Goal: Task Accomplishment & Management: Complete application form

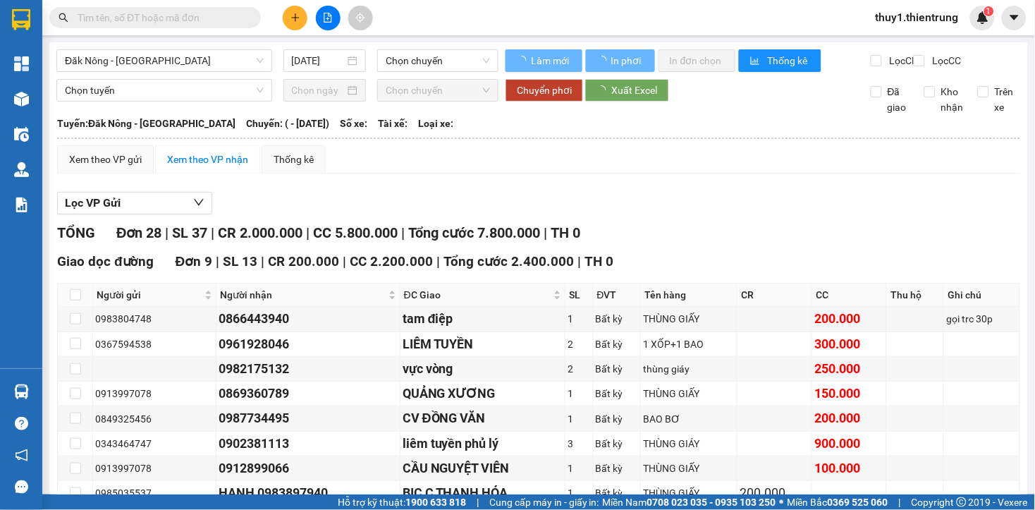
type input "[DATE]"
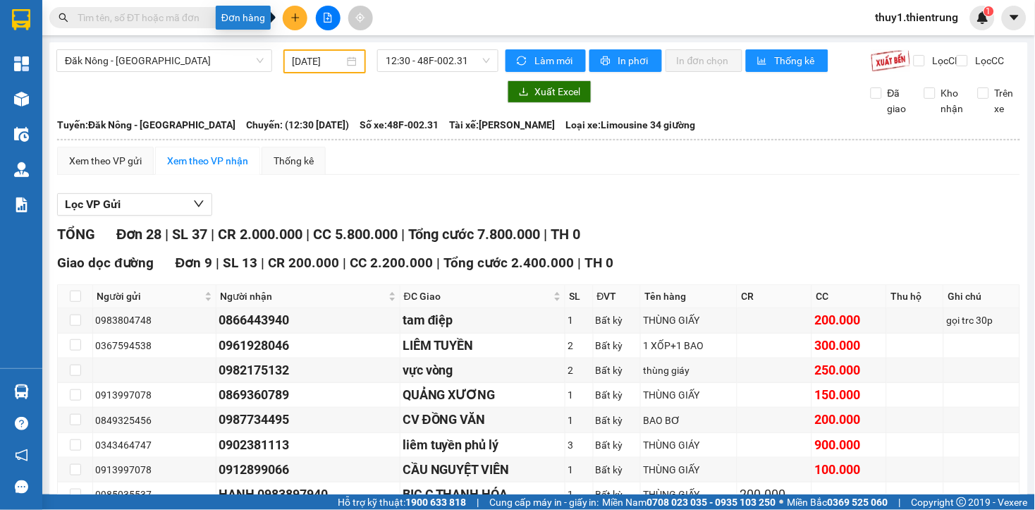
drag, startPoint x: 294, startPoint y: 13, endPoint x: 320, endPoint y: 62, distance: 55.8
click at [295, 13] on icon "plus" at bounding box center [295, 18] width 10 height 10
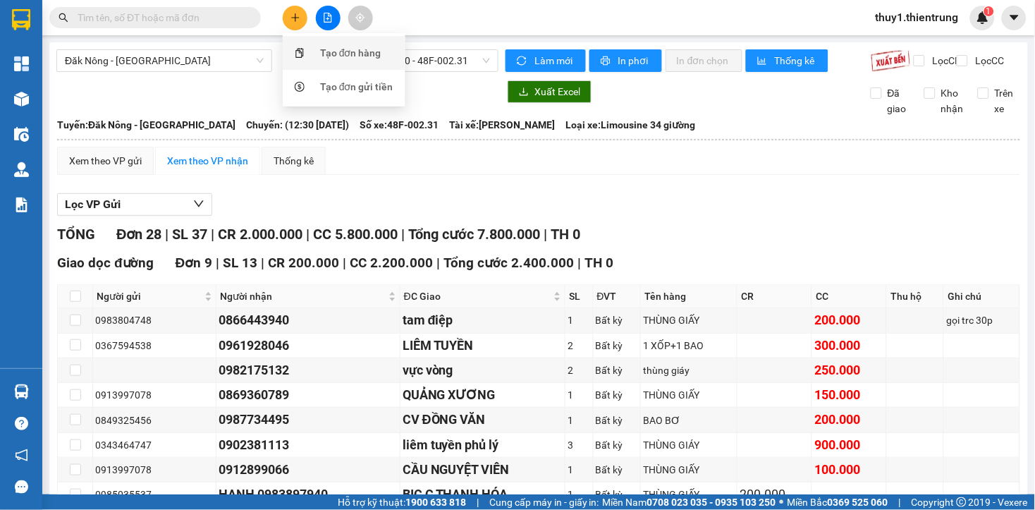
click at [325, 48] on div "Tạo đơn hàng" at bounding box center [350, 53] width 61 height 16
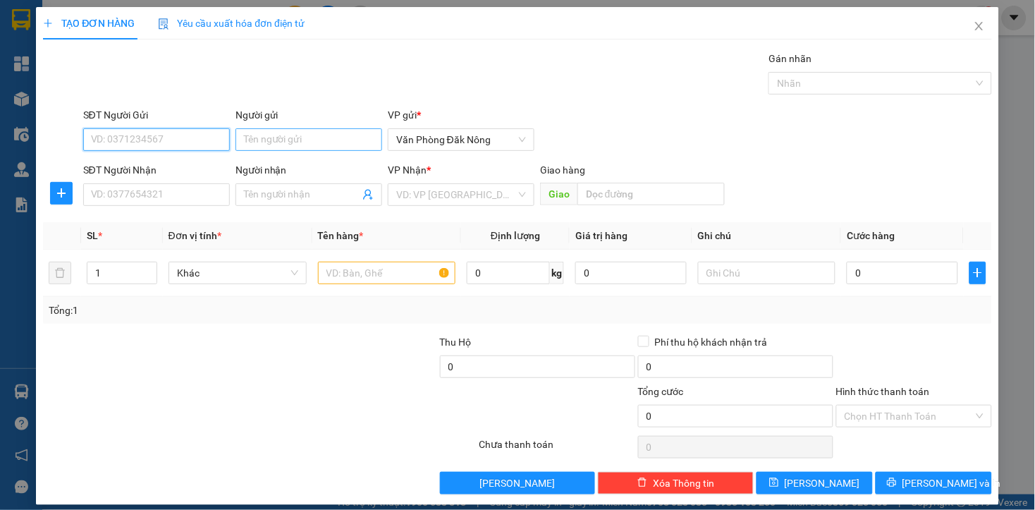
drag, startPoint x: 170, startPoint y: 141, endPoint x: 269, endPoint y: 137, distance: 98.7
click at [174, 141] on input "SĐT Người Gửi" at bounding box center [156, 139] width 147 height 23
click at [155, 166] on div "0365123277 - [PERSON_NAME]" at bounding box center [159, 168] width 139 height 16
type input "0365123277"
type input "MINH"
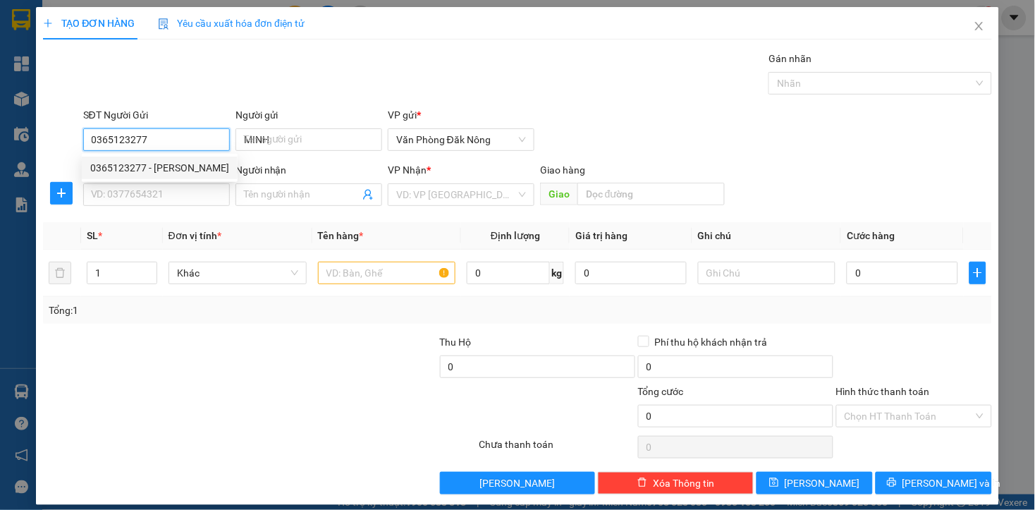
type input "0354480949"
type input "[PERSON_NAME]"
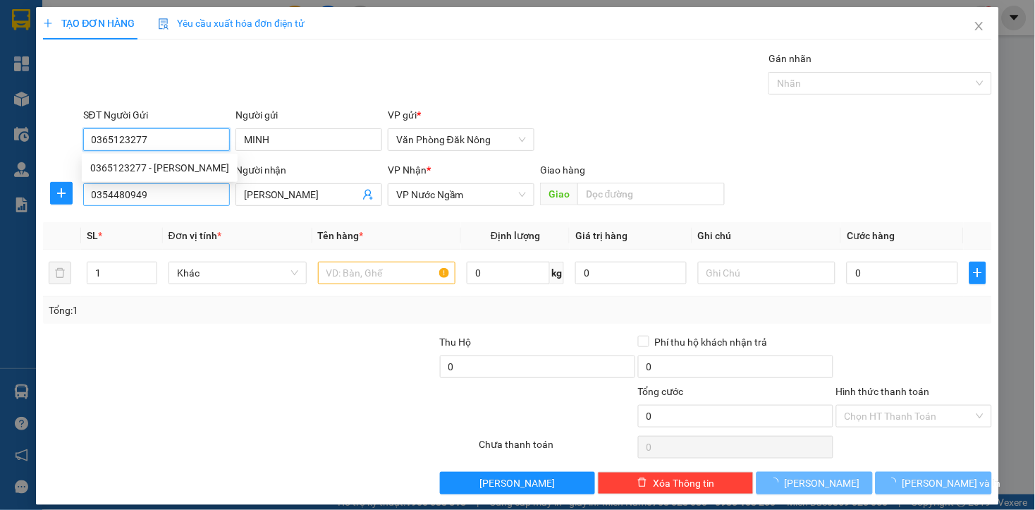
type input "400.000"
type input "0365123277"
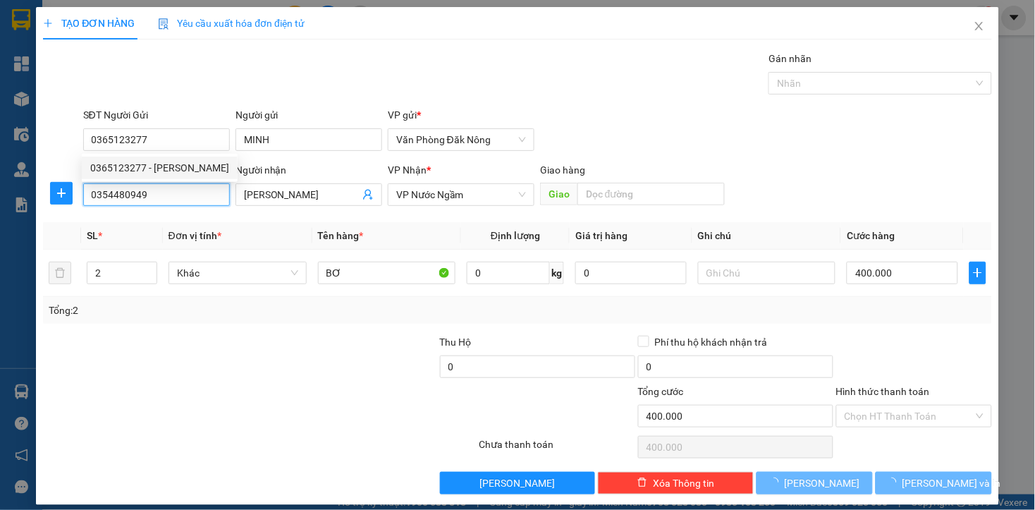
click at [157, 195] on input "0354480949" at bounding box center [156, 194] width 147 height 23
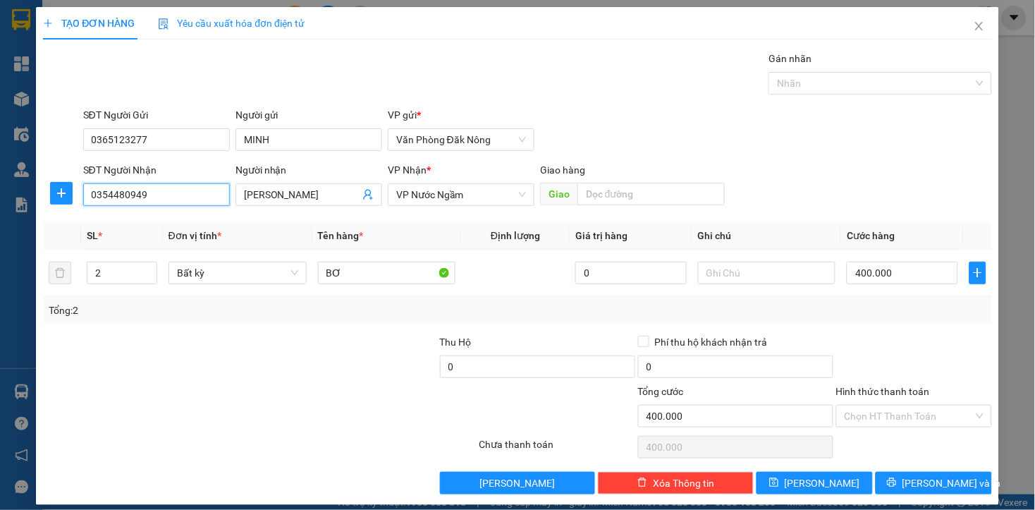
click at [157, 195] on input "0354480949" at bounding box center [156, 194] width 147 height 23
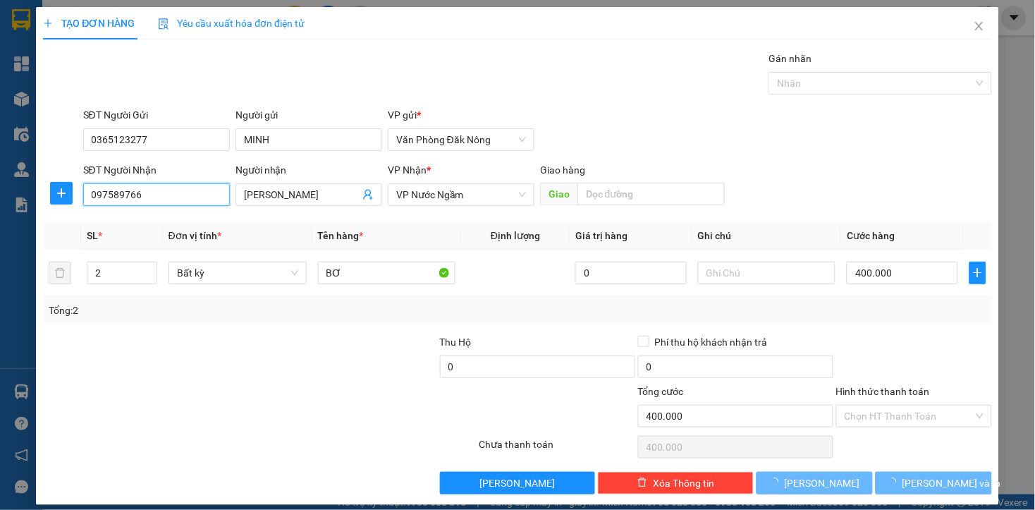
type input "0975897667"
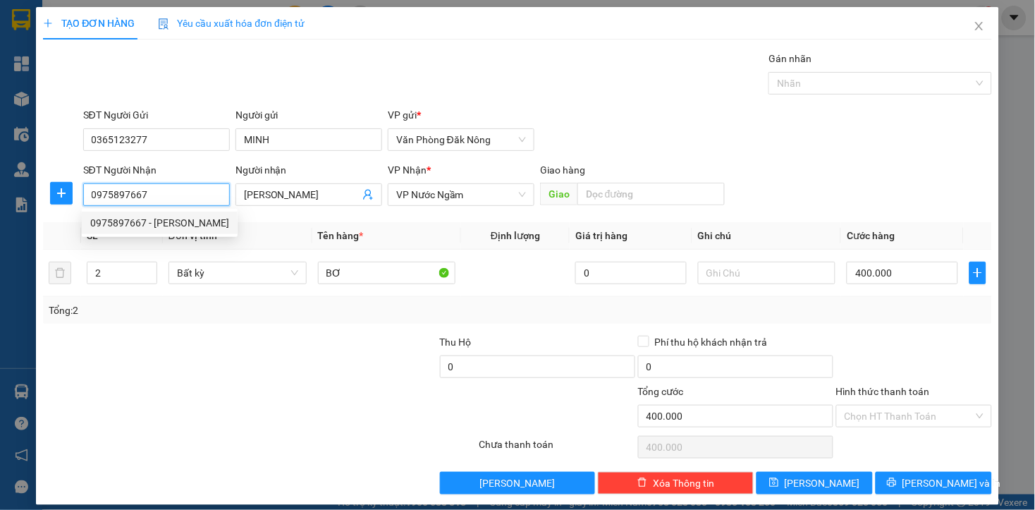
click at [149, 223] on div "0975897667 - [PERSON_NAME]" at bounding box center [159, 223] width 139 height 16
type input "HÀ"
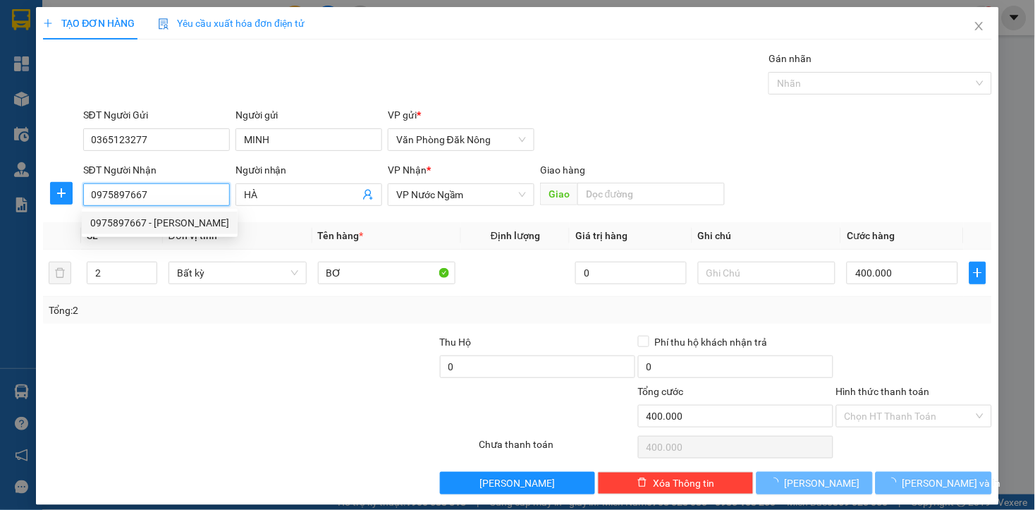
type input "150.000"
type input "0975897667"
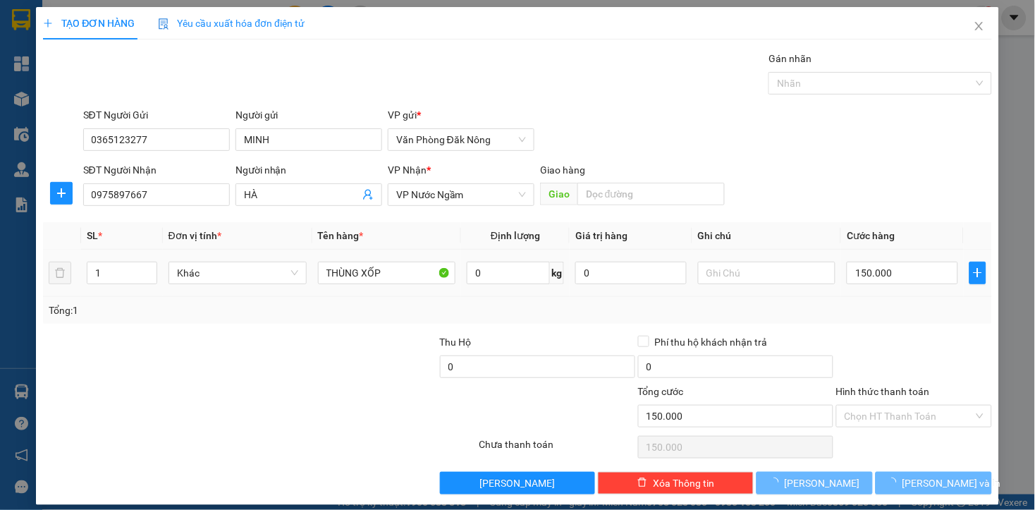
click at [192, 303] on div "Tổng: 1" at bounding box center [224, 310] width 351 height 16
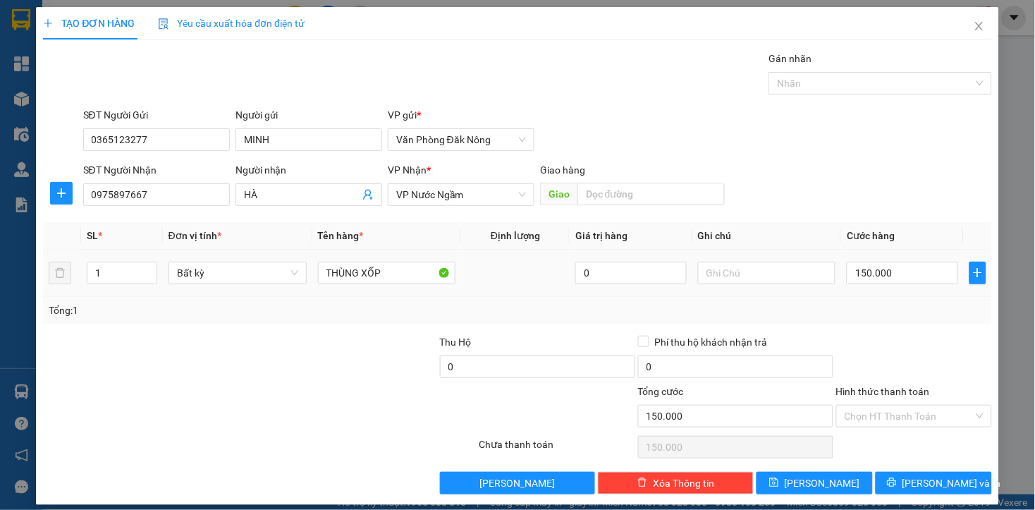
click at [238, 326] on div "Transit Pickup Surcharge Ids Transit Deliver Surcharge Ids Transit Deliver Surc…" at bounding box center [517, 272] width 948 height 443
click at [391, 278] on input "THÙNG XỐP" at bounding box center [387, 273] width 138 height 23
click at [393, 278] on input "THÙNG XỐP" at bounding box center [387, 273] width 138 height 23
type input "THÙNG GIẤY"
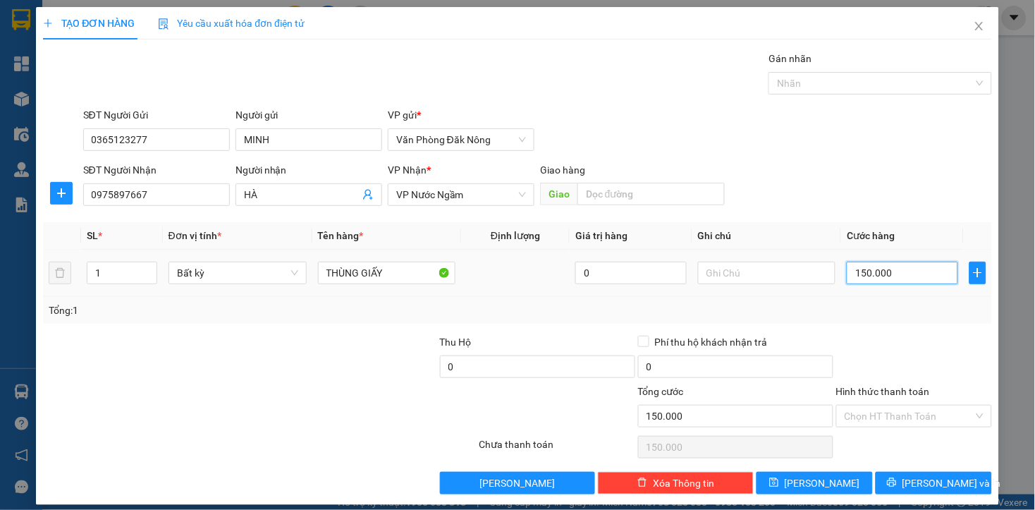
click at [890, 276] on input "150.000" at bounding box center [902, 273] width 111 height 23
type input "1"
type input "10"
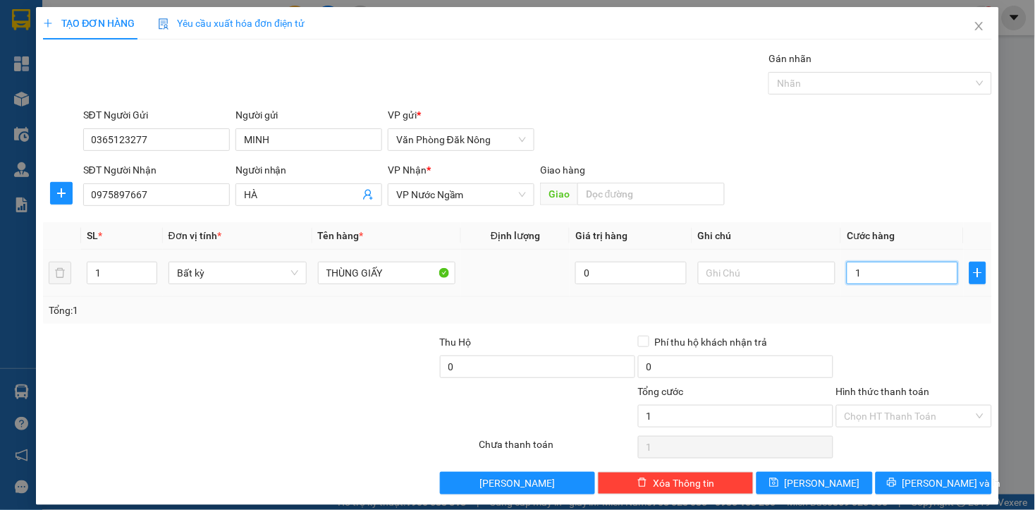
type input "10"
type input "100"
type input "1.000"
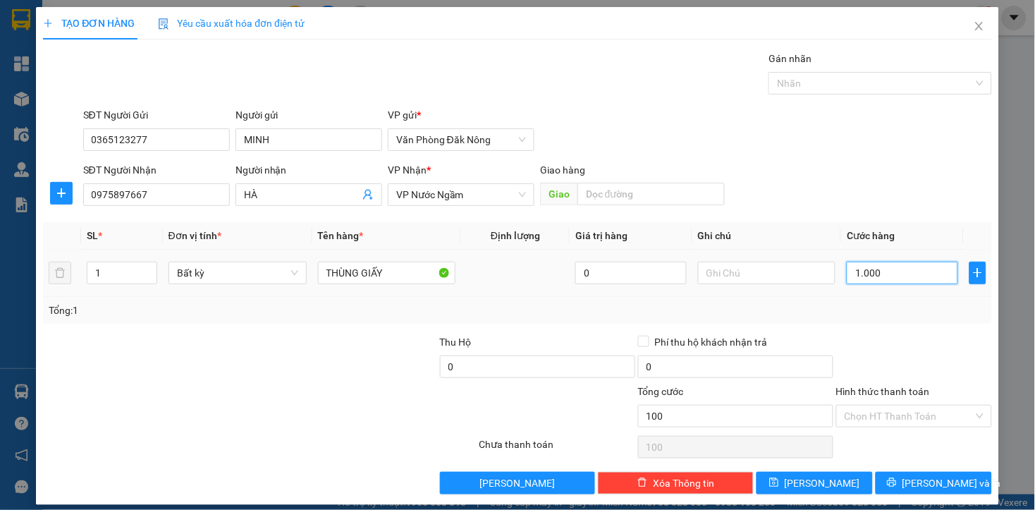
type input "1.000"
type input "10.000"
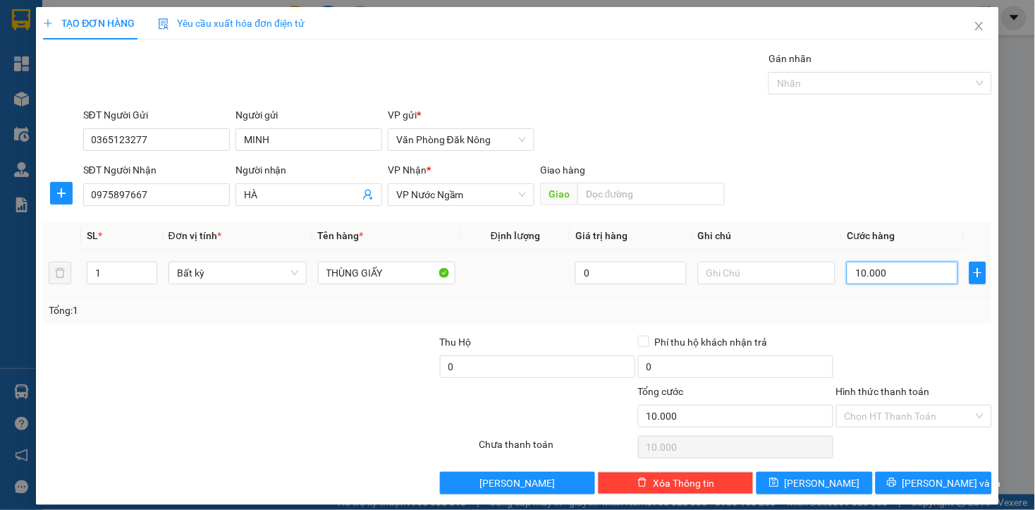
type input "100.000"
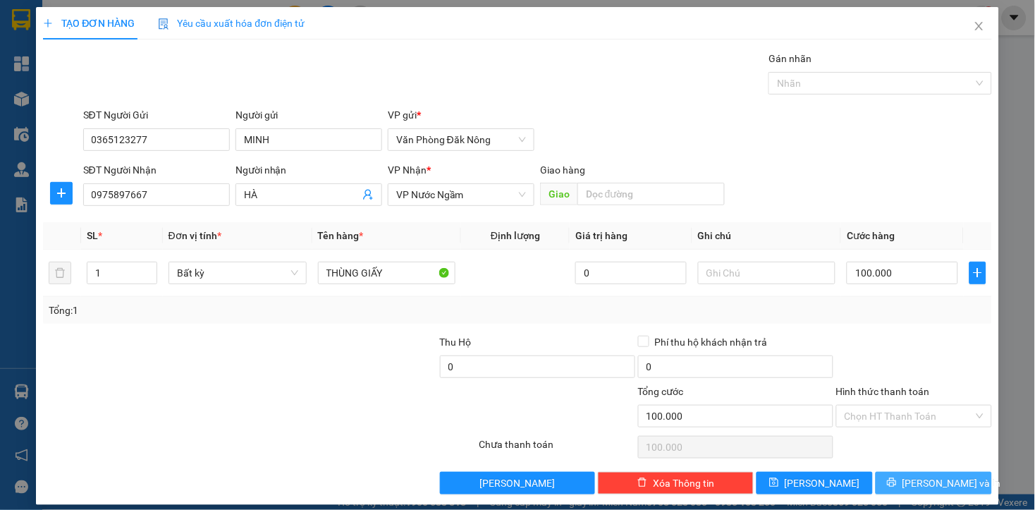
click at [959, 488] on button "[PERSON_NAME] và In" at bounding box center [933, 483] width 116 height 23
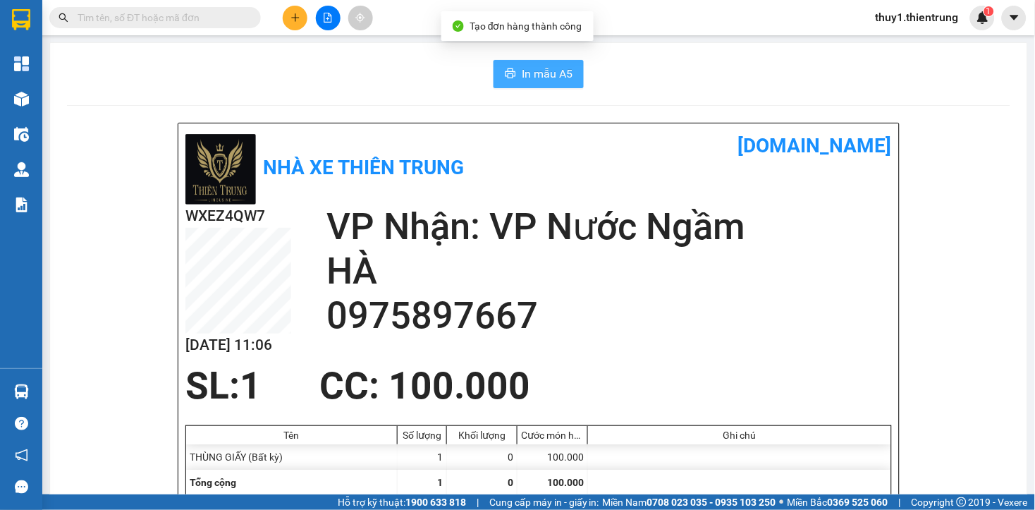
drag, startPoint x: 529, startPoint y: 73, endPoint x: 687, endPoint y: 221, distance: 215.4
click at [530, 73] on span "In mẫu A5" at bounding box center [547, 74] width 51 height 18
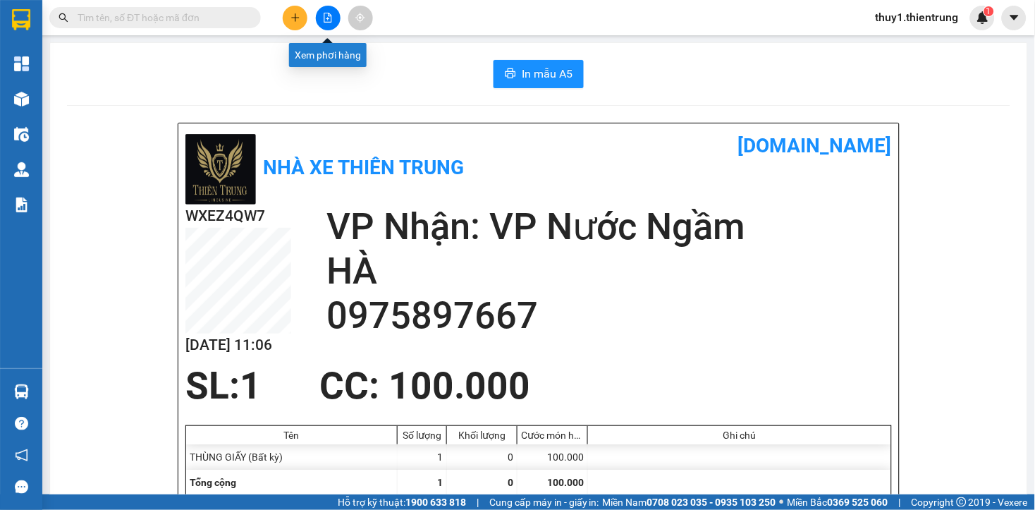
click at [329, 22] on icon "file-add" at bounding box center [328, 18] width 8 height 10
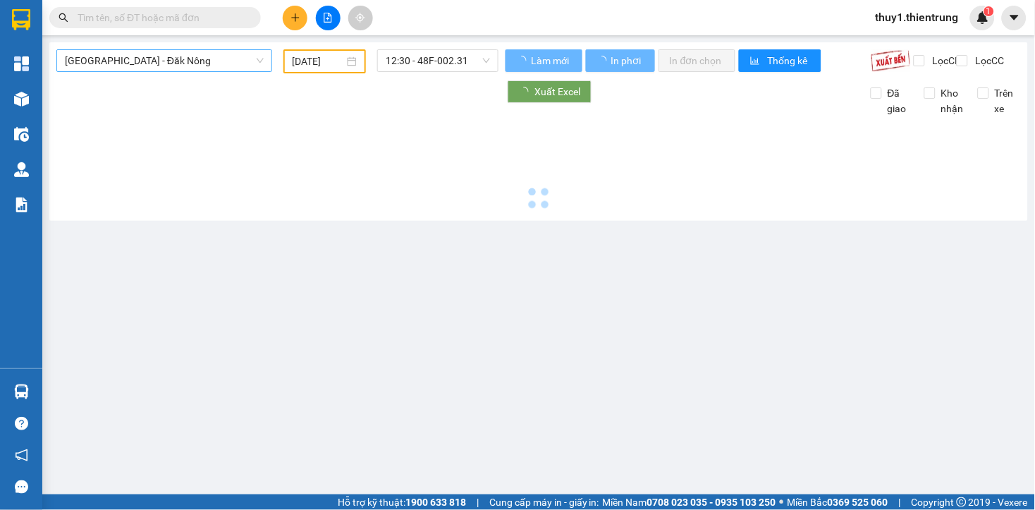
type input "[DATE]"
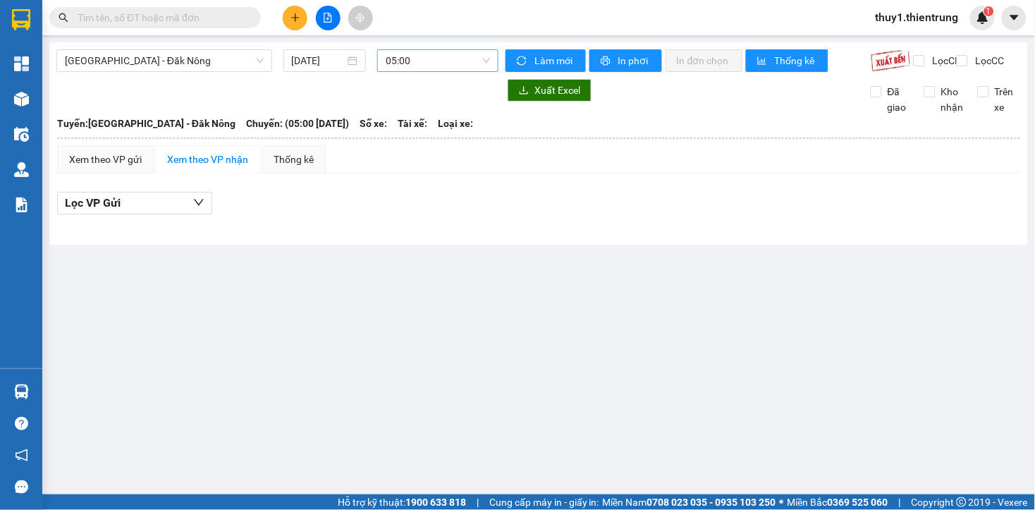
click at [400, 50] on span "05:00" at bounding box center [438, 60] width 104 height 21
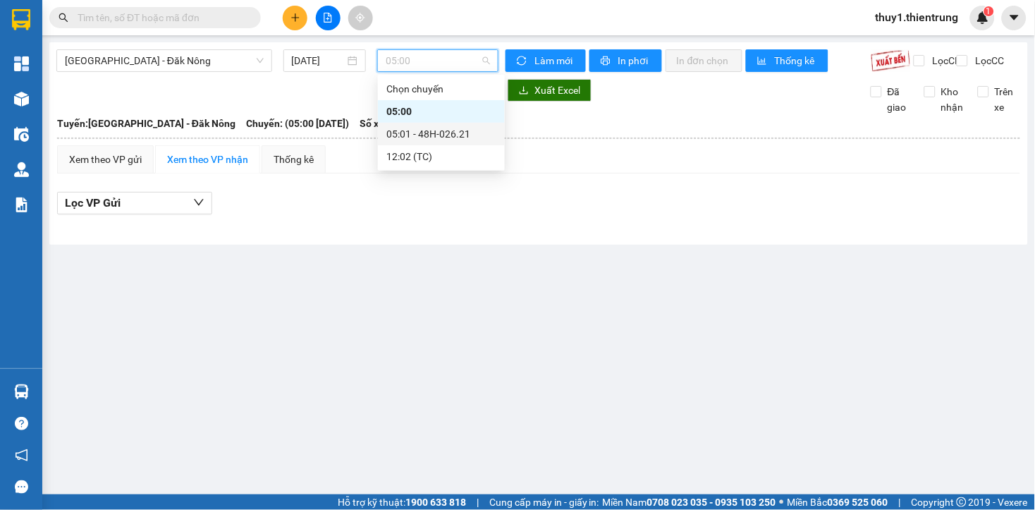
click at [447, 365] on main "[GEOGRAPHIC_DATA] - Đăk Nông [DATE] 05:00 Làm mới In phơi In đơn chọn Thống kê …" at bounding box center [517, 247] width 1035 height 494
